Goal: Task Accomplishment & Management: Use online tool/utility

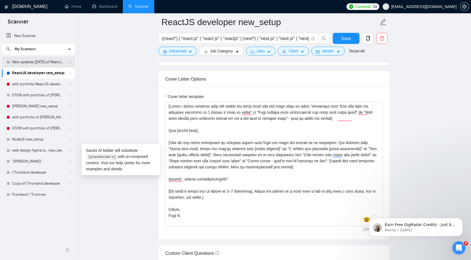
click at [42, 62] on link "New updates [DATE] of ReactJS developer new_setup" at bounding box center [38, 61] width 52 height 11
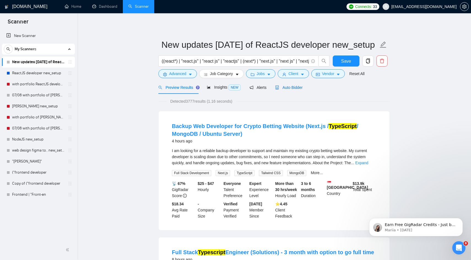
click at [288, 87] on span "Auto Bidder" at bounding box center [288, 87] width 27 height 4
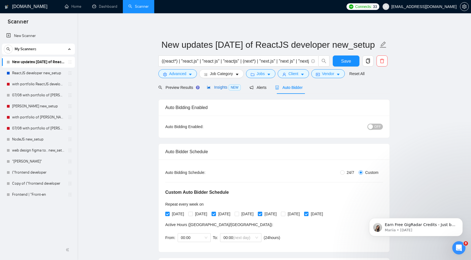
click at [227, 87] on span "Insights NEW" at bounding box center [224, 87] width 34 height 4
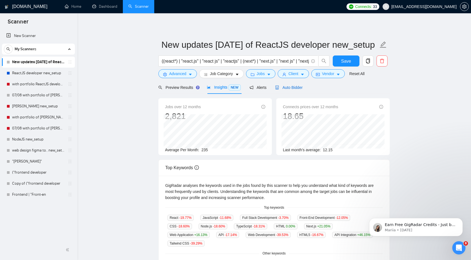
click at [291, 85] on span "Auto Bidder" at bounding box center [288, 87] width 27 height 4
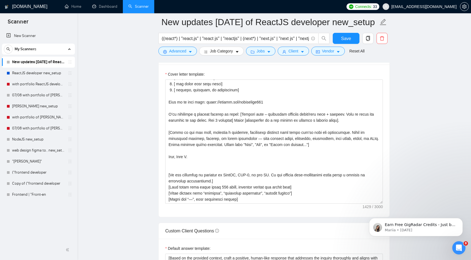
scroll to position [677, 0]
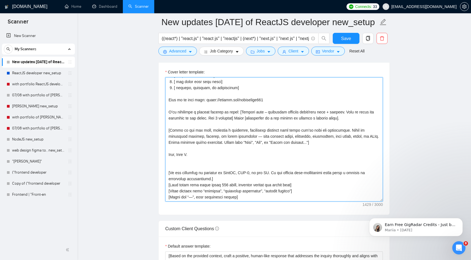
click at [249, 161] on textarea "Cover letter template:" at bounding box center [274, 139] width 218 height 124
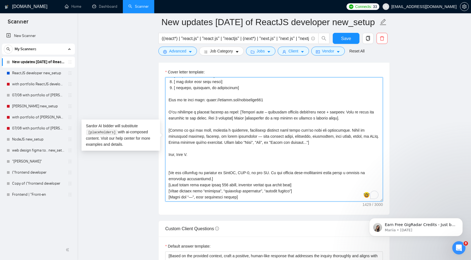
click at [249, 161] on textarea "Cover letter template:" at bounding box center [274, 139] width 218 height 124
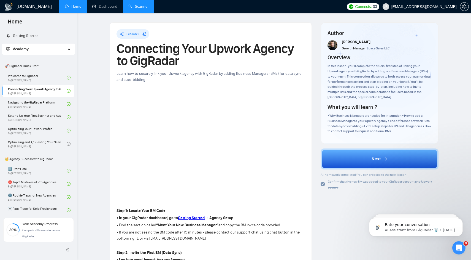
click at [145, 9] on link "Scanner" at bounding box center [138, 6] width 20 height 5
